Goal: Task Accomplishment & Management: Manage account settings

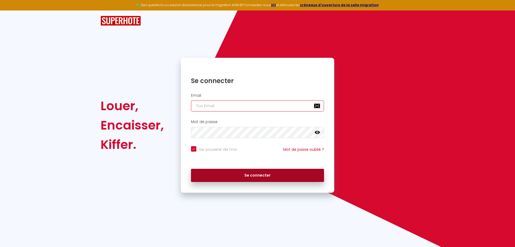
type input "[EMAIL_ADDRESS][DOMAIN_NAME]"
click at [256, 174] on button "Se connecter" at bounding box center [257, 175] width 133 height 13
click at [244, 178] on button "Se connecter" at bounding box center [257, 175] width 133 height 13
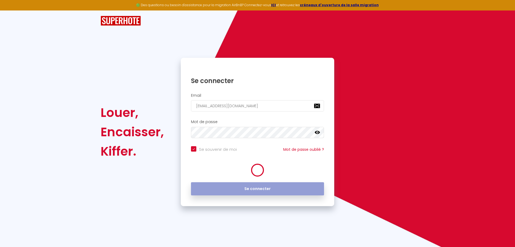
checkbox input "true"
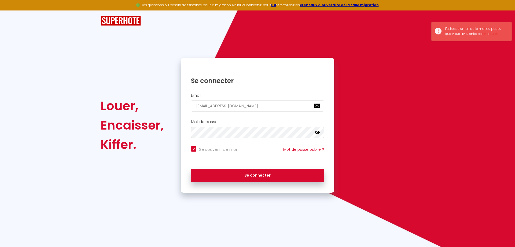
click at [318, 132] on icon at bounding box center [317, 132] width 5 height 3
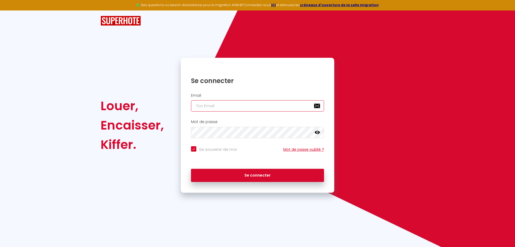
type input "[EMAIL_ADDRESS][DOMAIN_NAME]"
checkbox input "true"
click at [300, 149] on link "Mot de passe oublié ?" at bounding box center [303, 149] width 41 height 5
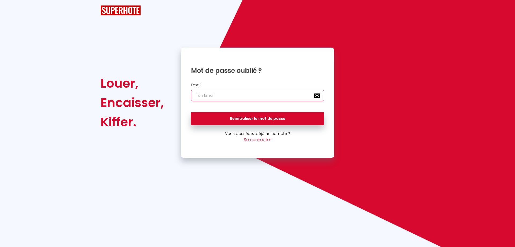
click at [231, 96] on input "email" at bounding box center [257, 95] width 133 height 11
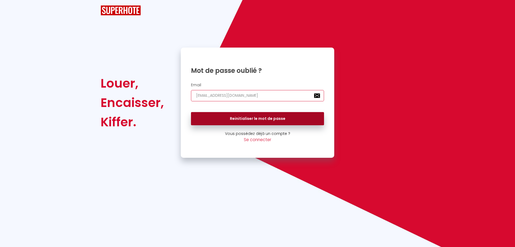
type input "[EMAIL_ADDRESS][DOMAIN_NAME]"
click at [251, 120] on button "Reinitialiser le mot de passe" at bounding box center [257, 118] width 133 height 13
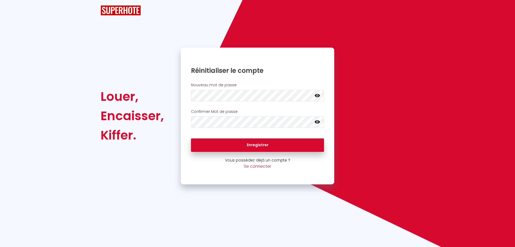
click at [318, 96] on icon at bounding box center [317, 95] width 5 height 3
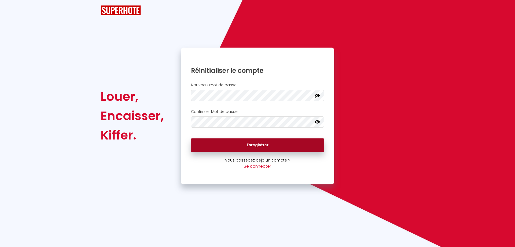
click at [251, 146] on button "Enregistrer" at bounding box center [257, 144] width 133 height 13
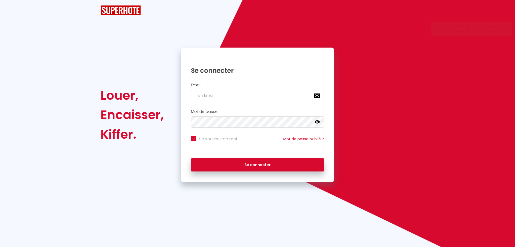
checkbox input "true"
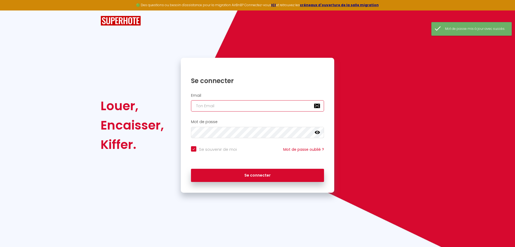
type input "[EMAIL_ADDRESS][DOMAIN_NAME]"
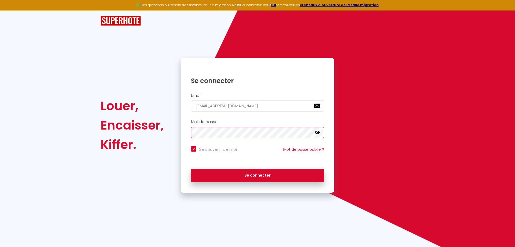
click at [174, 125] on div "Louer, Encaisser, Kiffer. Se connecter Email vpoirier@upyourbizz.fr Mot de pass…" at bounding box center [257, 125] width 321 height 135
click at [319, 132] on icon at bounding box center [317, 132] width 5 height 3
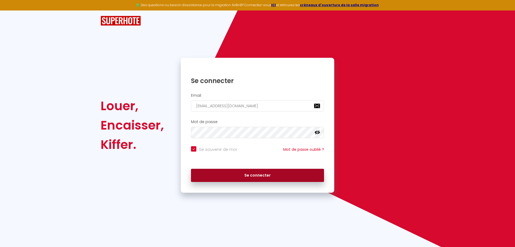
click at [250, 174] on button "Se connecter" at bounding box center [257, 175] width 133 height 13
checkbox input "true"
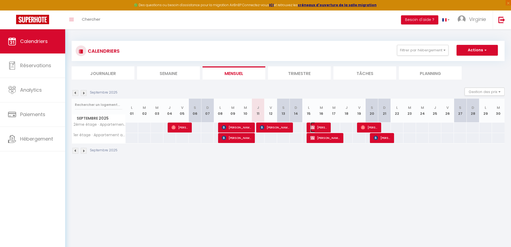
click at [319, 126] on span "Olivier GANDRILLON" at bounding box center [319, 127] width 17 height 10
select select "OK"
select select "KO"
select select "0"
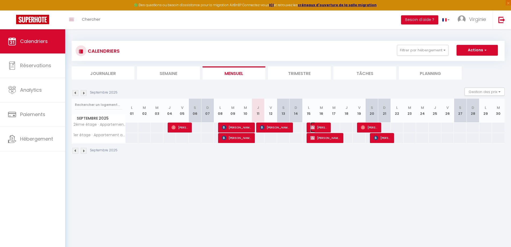
select select "1"
select select
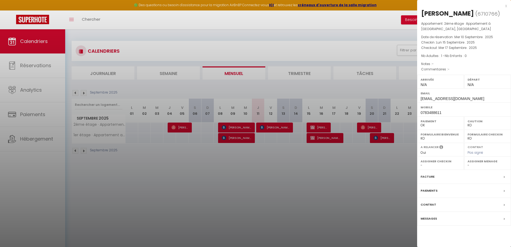
click at [317, 160] on div at bounding box center [255, 123] width 511 height 247
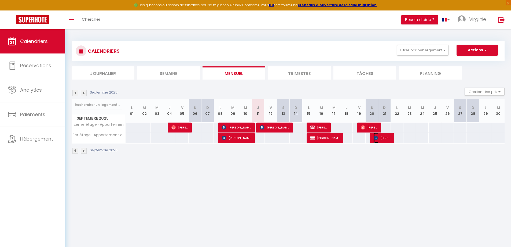
click at [383, 137] on span "Marina Grandchamps" at bounding box center [382, 138] width 17 height 10
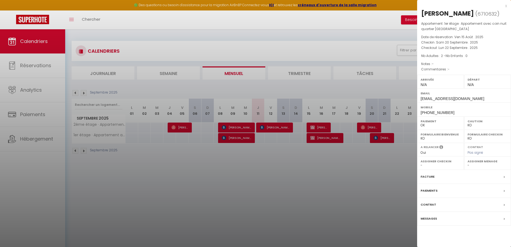
click at [383, 137] on div at bounding box center [255, 123] width 511 height 247
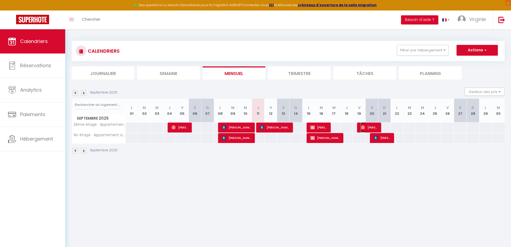
click at [375, 128] on span "Ludivine Duvouldy" at bounding box center [369, 127] width 17 height 10
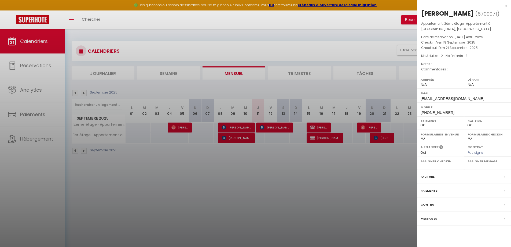
click at [375, 128] on div at bounding box center [255, 123] width 511 height 247
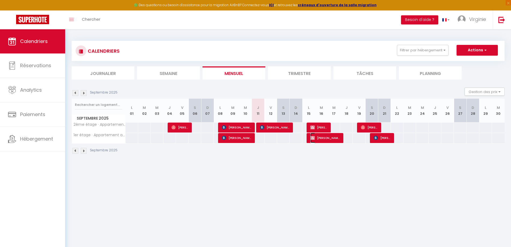
click at [330, 137] on span "Anne-France Metayer" at bounding box center [326, 138] width 30 height 10
select select "KO"
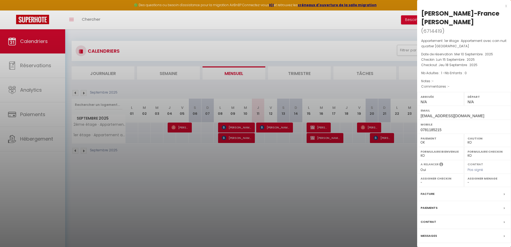
click at [26, 66] on div at bounding box center [255, 123] width 511 height 247
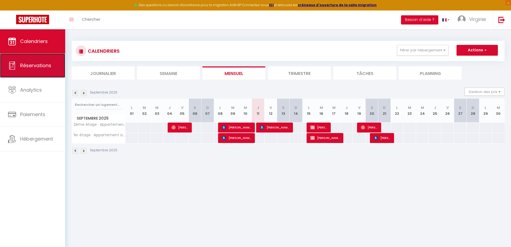
click at [32, 65] on span "Réservations" at bounding box center [35, 65] width 31 height 7
select select "not_cancelled"
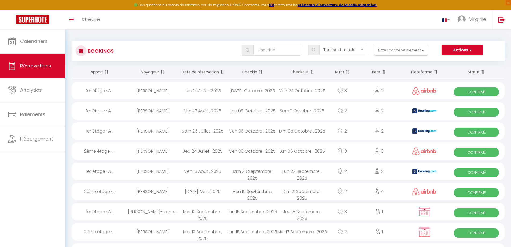
click at [301, 213] on div "Jeu 18 Septembre . 2025" at bounding box center [303, 211] width 50 height 17
select select "OK"
select select "KO"
select select "0"
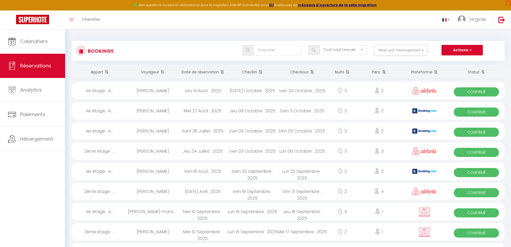
select select "1"
select select
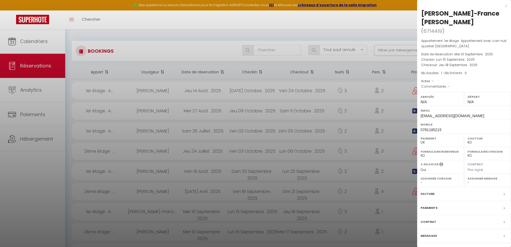
click at [268, 209] on div at bounding box center [255, 123] width 511 height 247
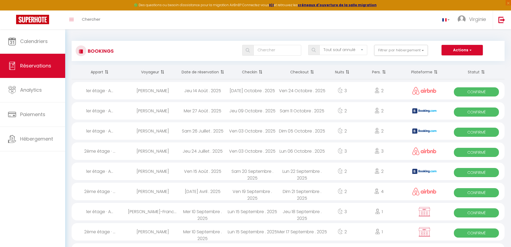
click at [235, 216] on div "Lun 15 Septembre . 2025" at bounding box center [253, 211] width 50 height 17
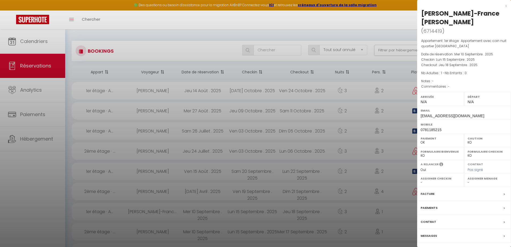
click at [236, 212] on div at bounding box center [255, 123] width 511 height 247
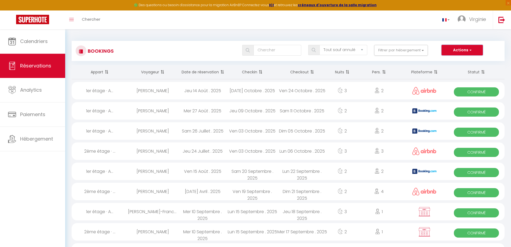
click at [470, 51] on span "button" at bounding box center [470, 49] width 3 height 5
